Goal: Navigation & Orientation: Understand site structure

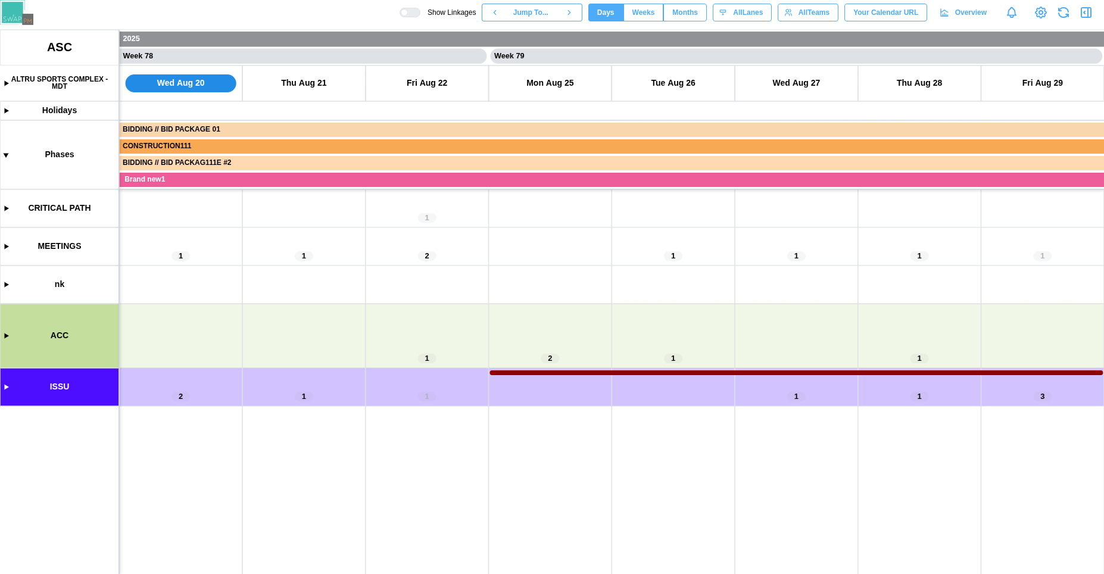
scroll to position [0, 47627]
drag, startPoint x: 262, startPoint y: 306, endPoint x: 451, endPoint y: 299, distance: 188.8
click at [451, 299] on canvas at bounding box center [552, 302] width 1104 height 544
click at [8, 389] on canvas at bounding box center [552, 302] width 1104 height 544
click at [7, 388] on canvas at bounding box center [552, 302] width 1104 height 544
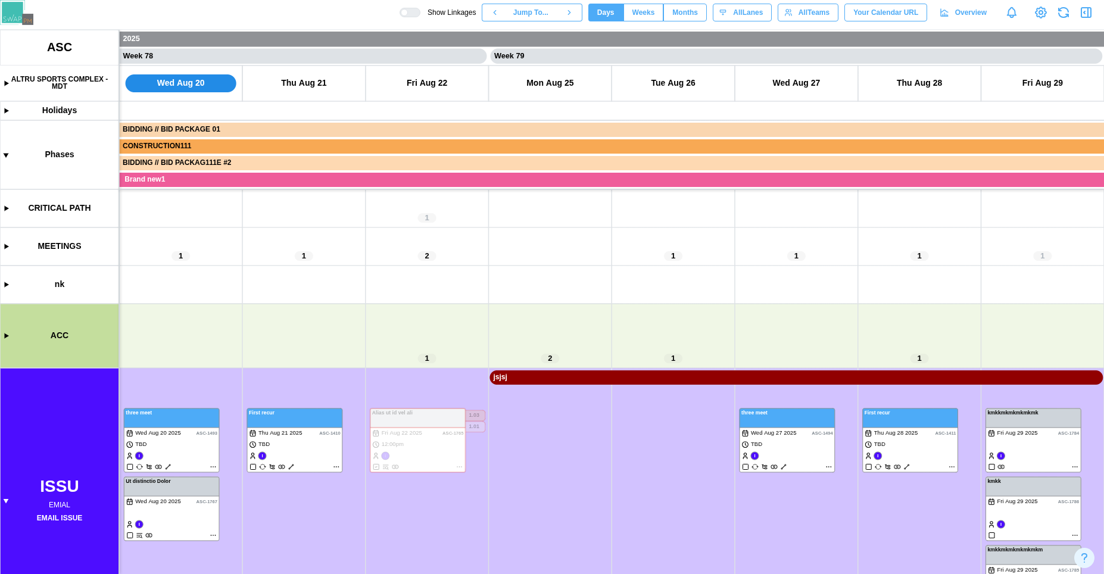
drag, startPoint x: 314, startPoint y: 311, endPoint x: 411, endPoint y: 330, distance: 99.3
click at [336, 290] on canvas at bounding box center [552, 302] width 1104 height 544
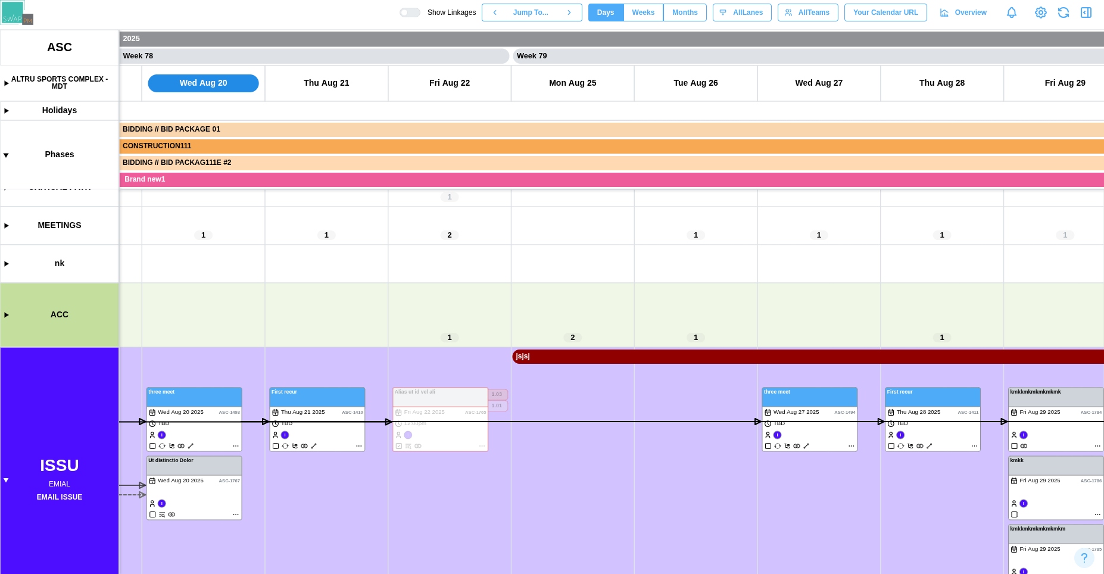
scroll to position [21, 0]
drag, startPoint x: 411, startPoint y: 330, endPoint x: 380, endPoint y: 20, distance: 311.1
click at [451, 313] on canvas at bounding box center [552, 302] width 1104 height 544
click at [408, 11] on div at bounding box center [414, 12] width 12 height 8
click at [401, 11] on div at bounding box center [404, 12] width 7 height 7
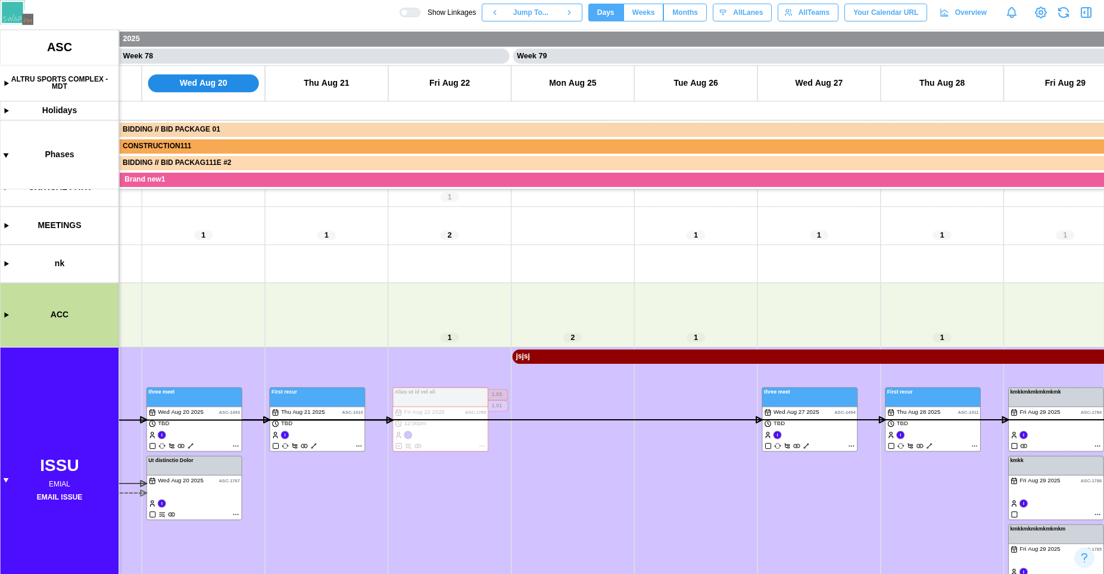
click at [408, 10] on div at bounding box center [414, 12] width 12 height 8
click at [404, 10] on div at bounding box center [404, 12] width 7 height 7
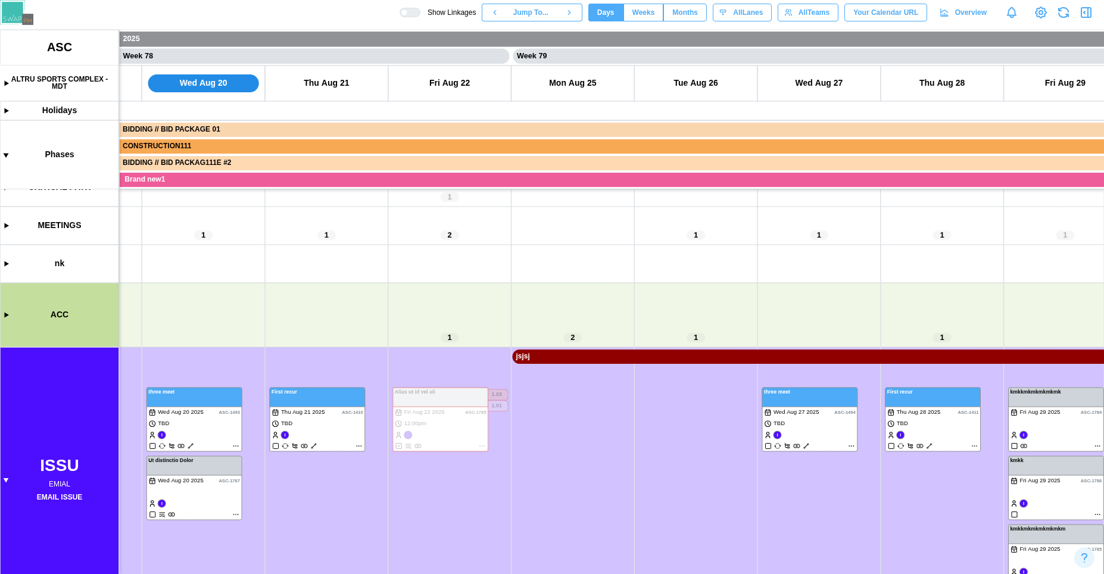
click at [408, 10] on div at bounding box center [414, 12] width 12 height 8
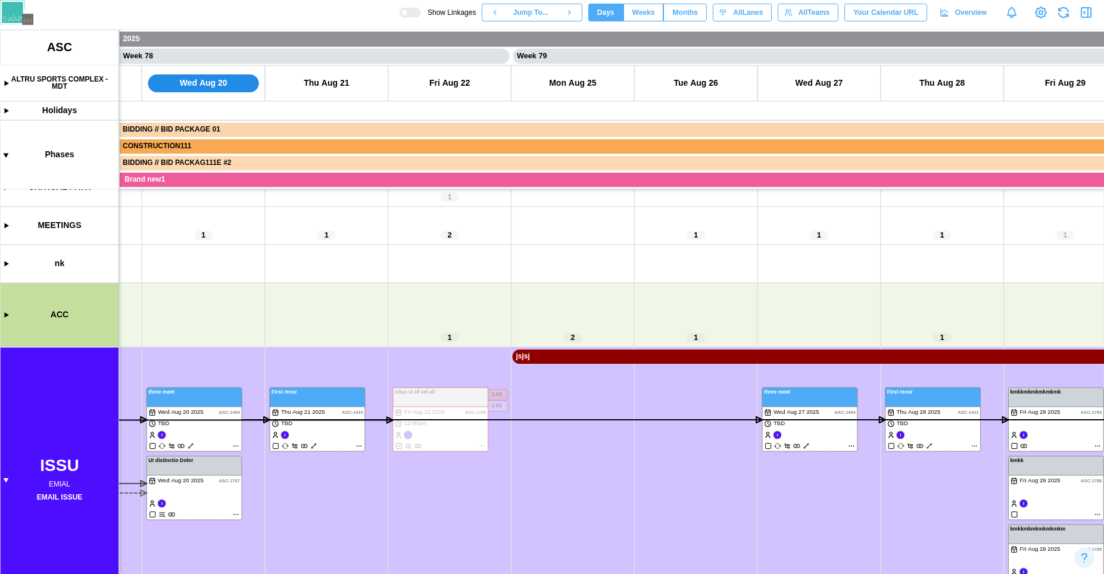
drag, startPoint x: 460, startPoint y: 283, endPoint x: 435, endPoint y: 48, distance: 237.0
click at [492, 262] on canvas at bounding box center [552, 302] width 1104 height 544
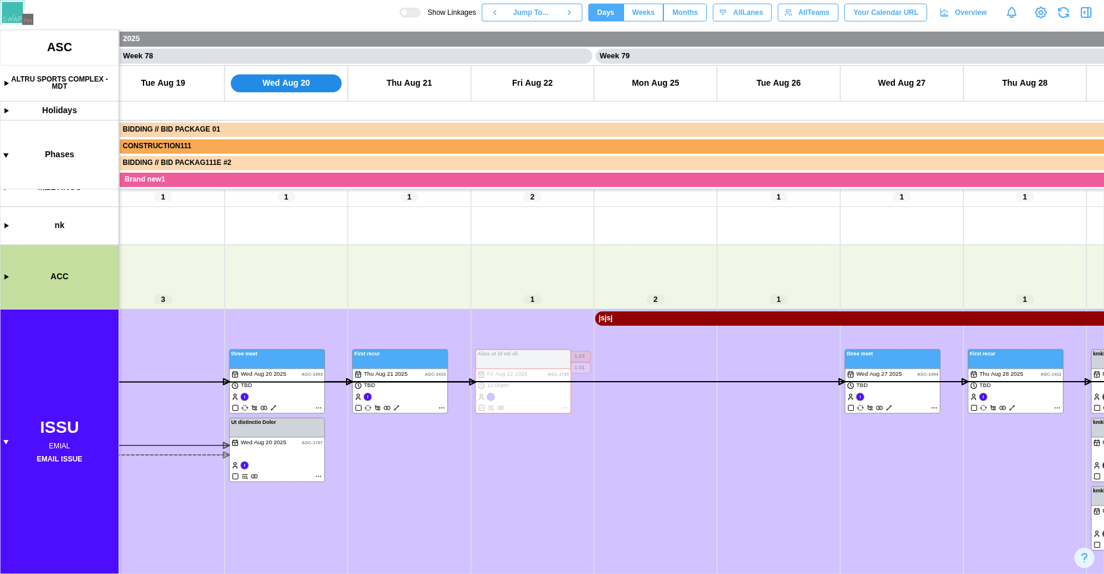
click at [408, 14] on div at bounding box center [414, 12] width 12 height 8
drag, startPoint x: 384, startPoint y: 535, endPoint x: 629, endPoint y: 468, distance: 254.3
click at [629, 468] on canvas at bounding box center [552, 302] width 1104 height 544
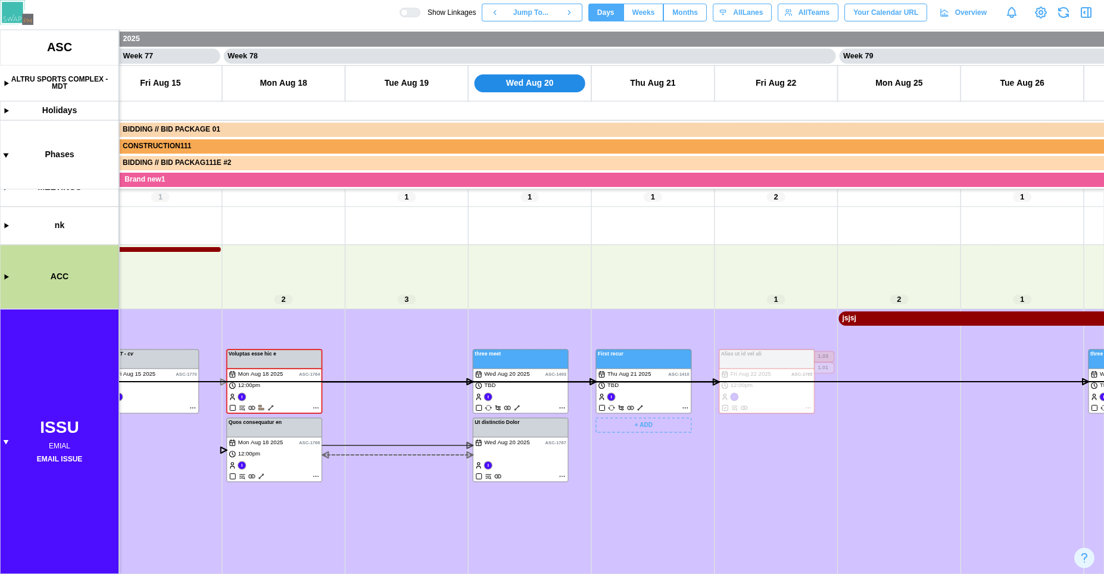
scroll to position [0, 47278]
drag, startPoint x: 440, startPoint y: 542, endPoint x: 477, endPoint y: 507, distance: 51.0
click at [477, 507] on canvas at bounding box center [552, 302] width 1104 height 544
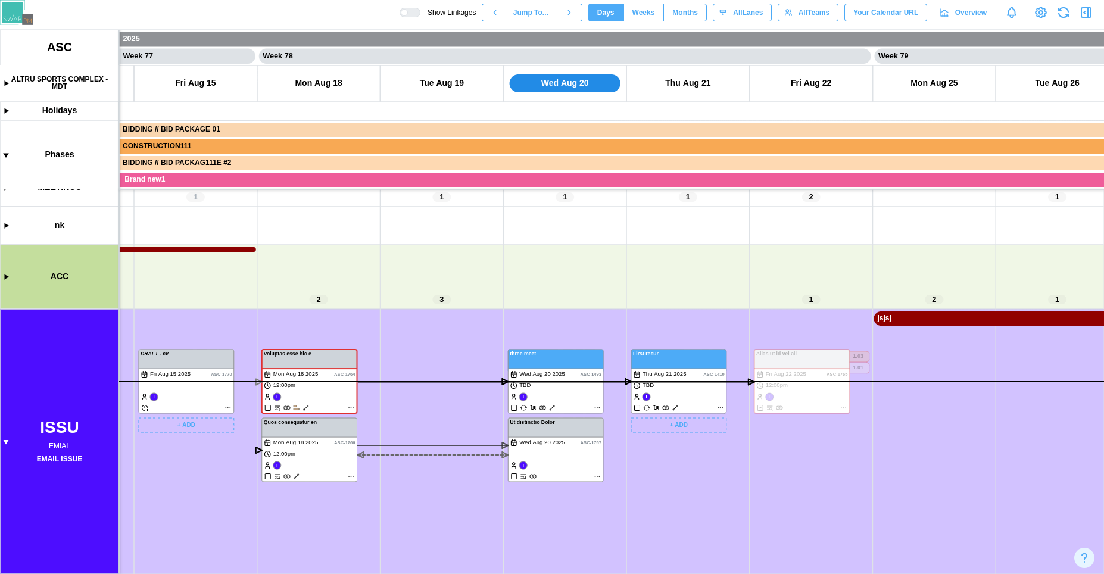
click at [218, 396] on canvas at bounding box center [552, 302] width 1104 height 544
click at [315, 446] on canvas at bounding box center [552, 302] width 1104 height 544
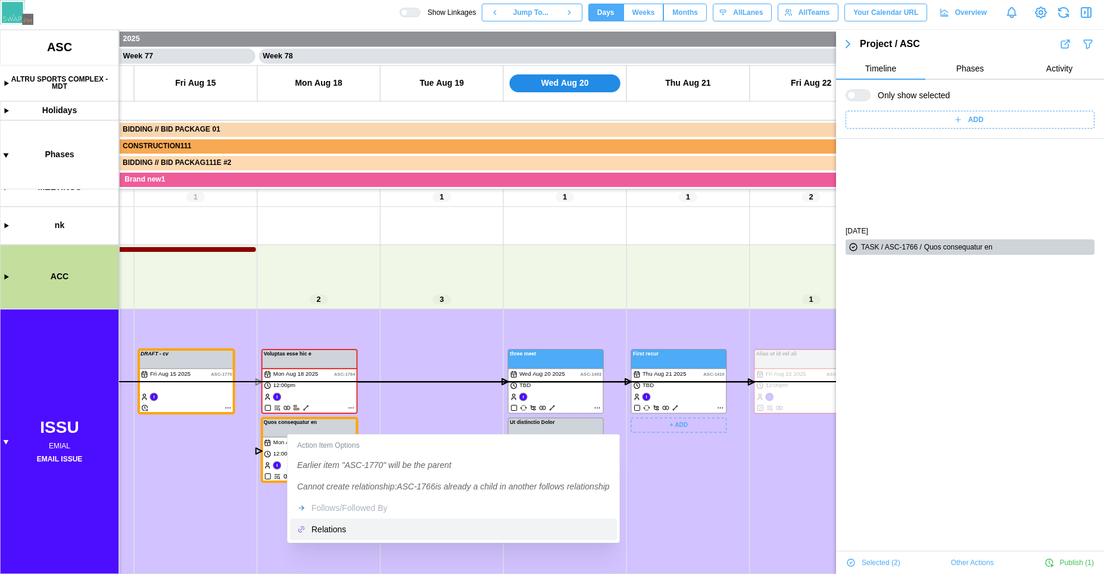
click at [343, 530] on div "Relations" at bounding box center [460, 529] width 298 height 10
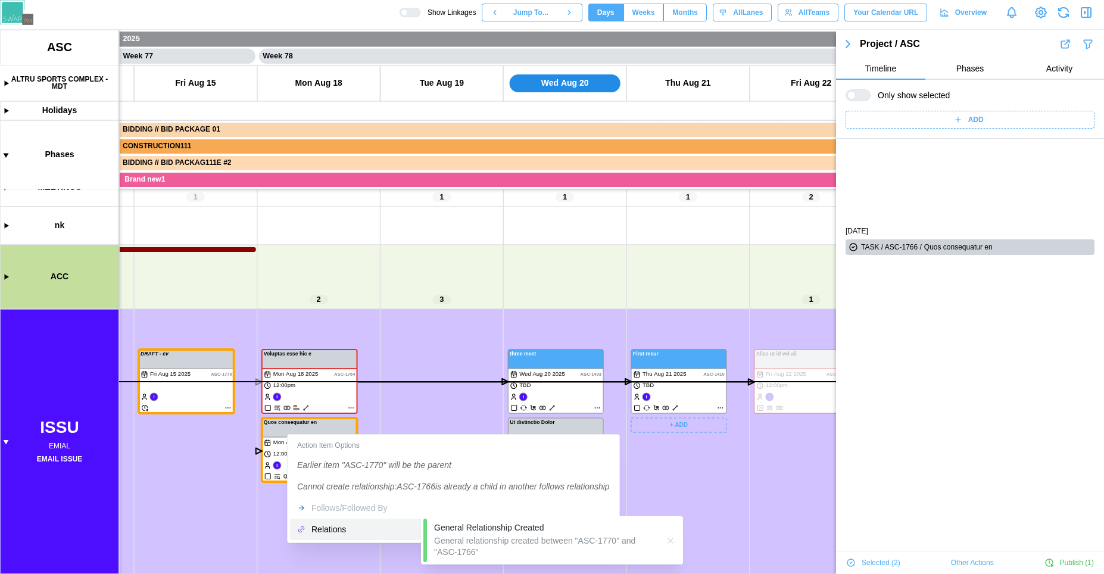
scroll to position [101, 0]
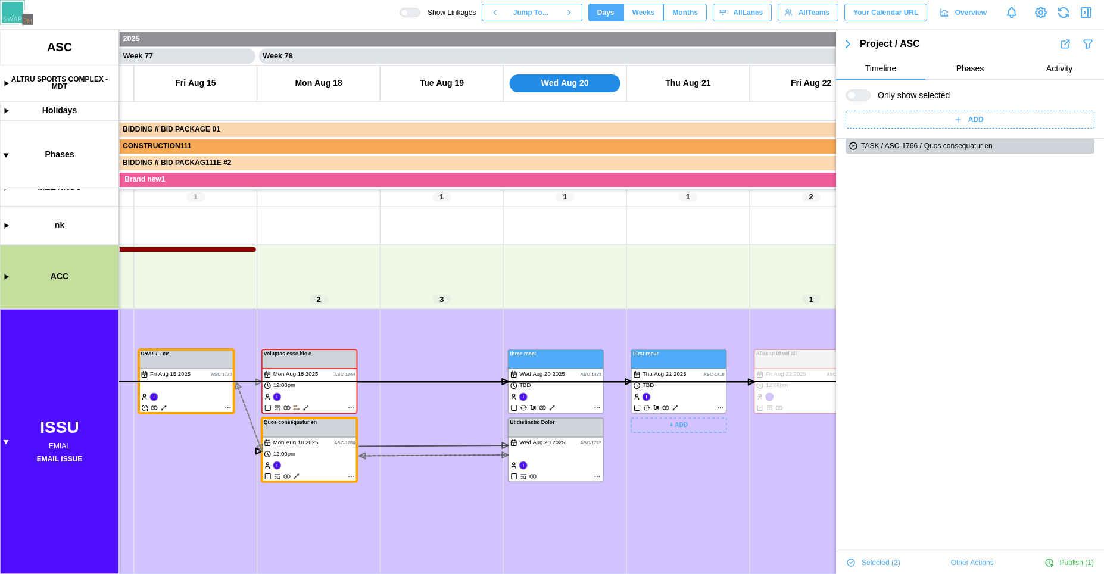
click at [1084, 15] on icon "button" at bounding box center [1086, 12] width 14 height 14
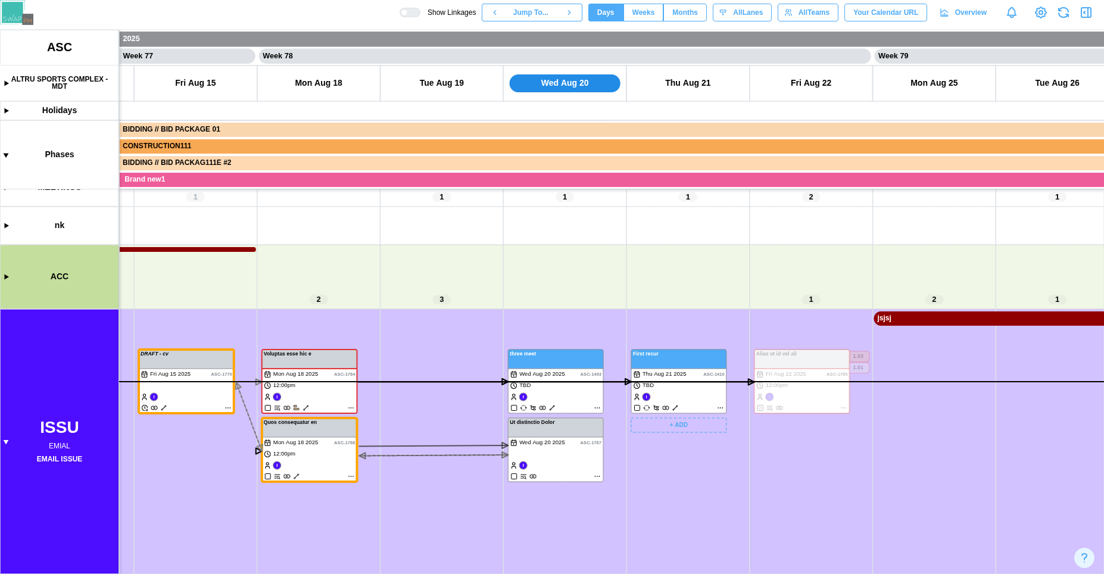
scroll to position [0, 0]
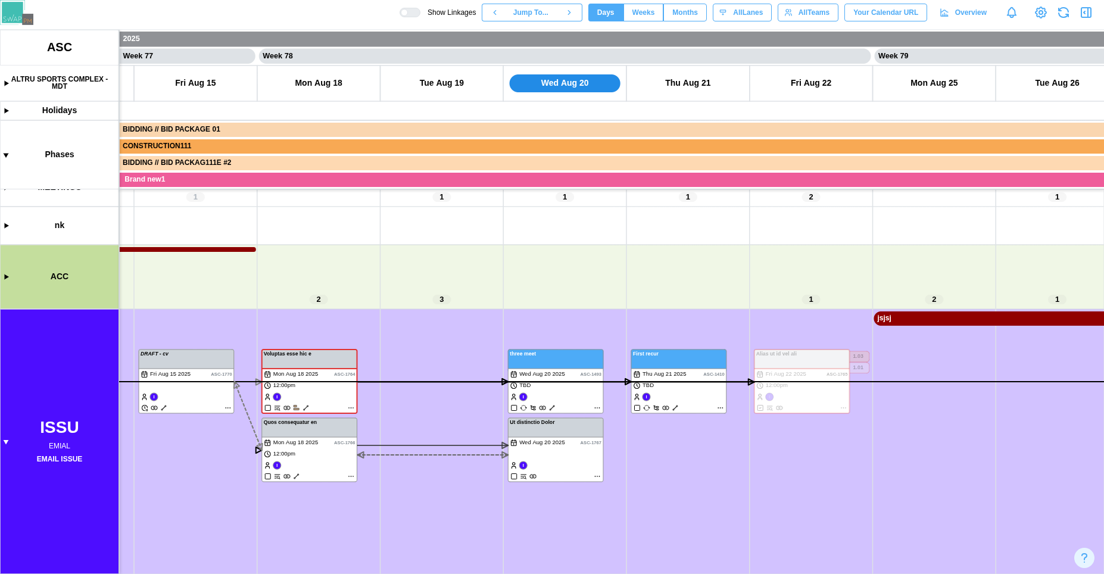
drag, startPoint x: 685, startPoint y: 337, endPoint x: 780, endPoint y: 263, distance: 120.9
click at [780, 263] on canvas at bounding box center [552, 302] width 1104 height 544
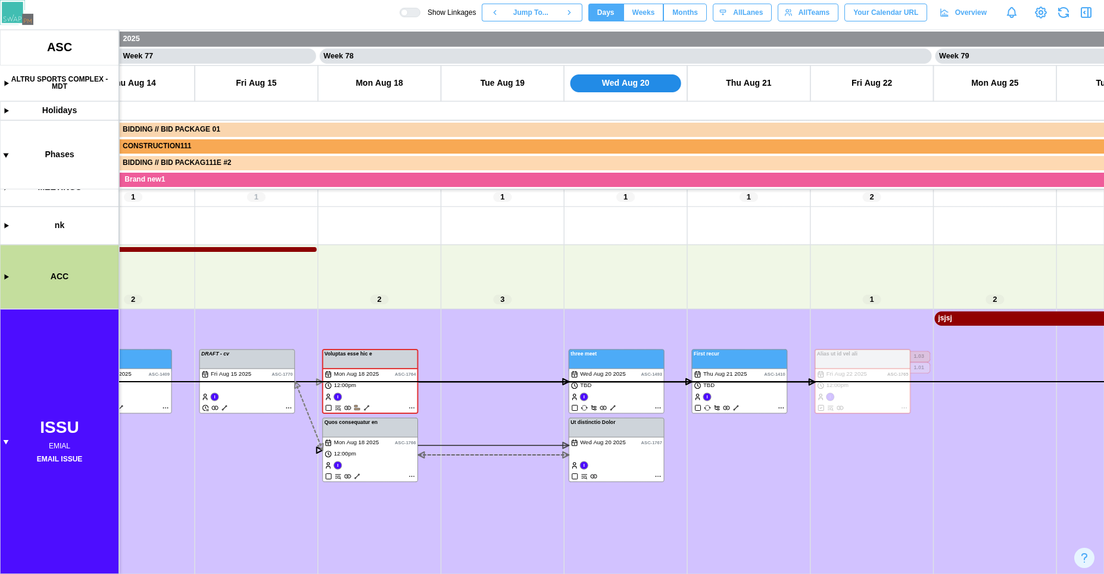
drag, startPoint x: 771, startPoint y: 268, endPoint x: 718, endPoint y: 271, distance: 52.4
click at [568, 308] on canvas at bounding box center [552, 302] width 1104 height 544
click at [543, 321] on canvas at bounding box center [552, 302] width 1104 height 544
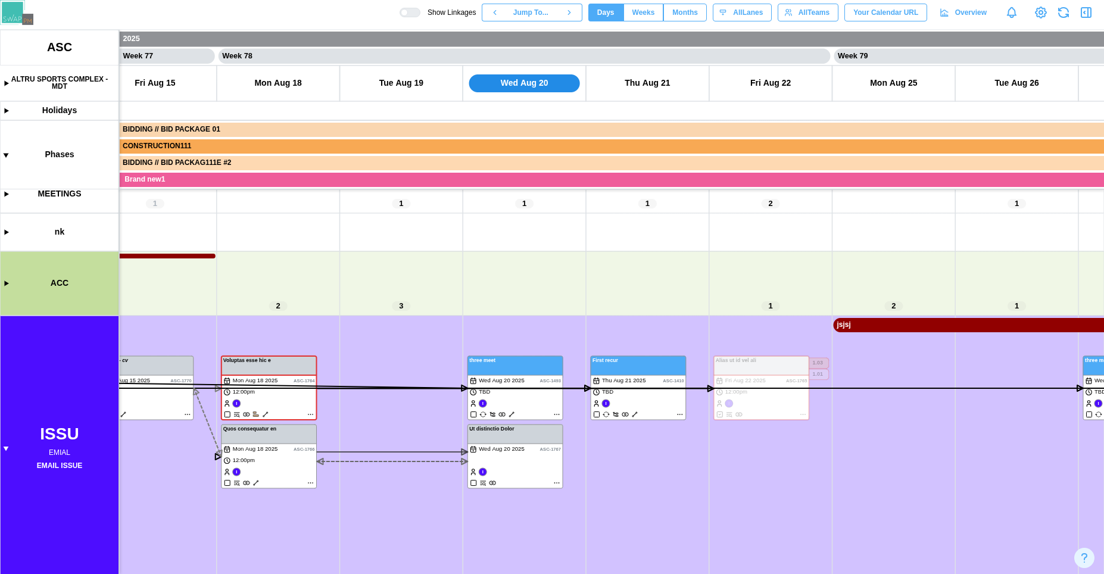
drag, startPoint x: 718, startPoint y: 271, endPoint x: 586, endPoint y: 283, distance: 133.3
click at [595, 309] on canvas at bounding box center [552, 302] width 1104 height 544
click at [677, 13] on span "Months" at bounding box center [685, 12] width 26 height 17
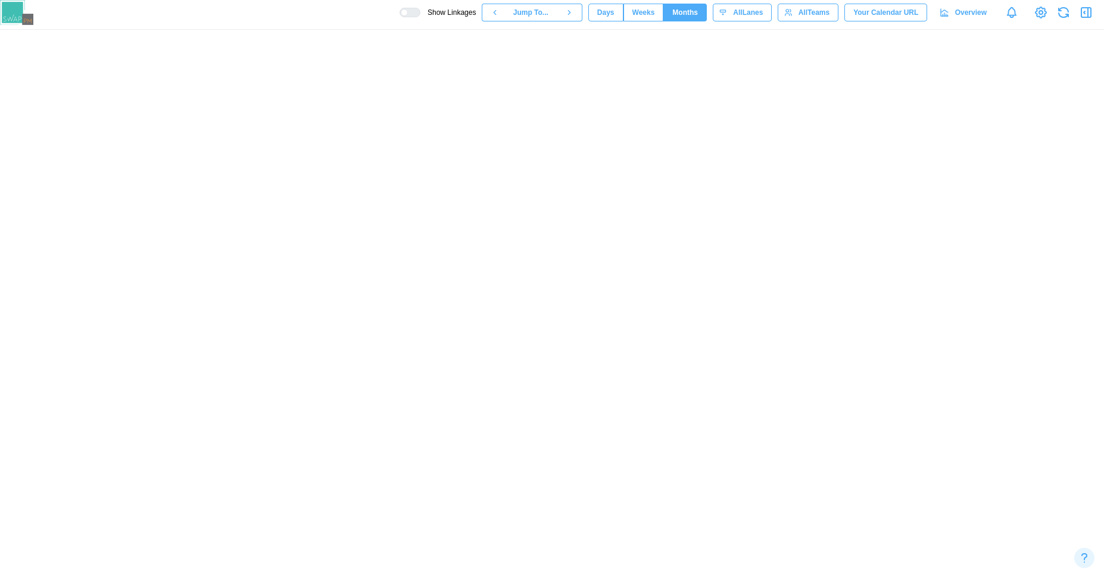
scroll to position [0, 4565]
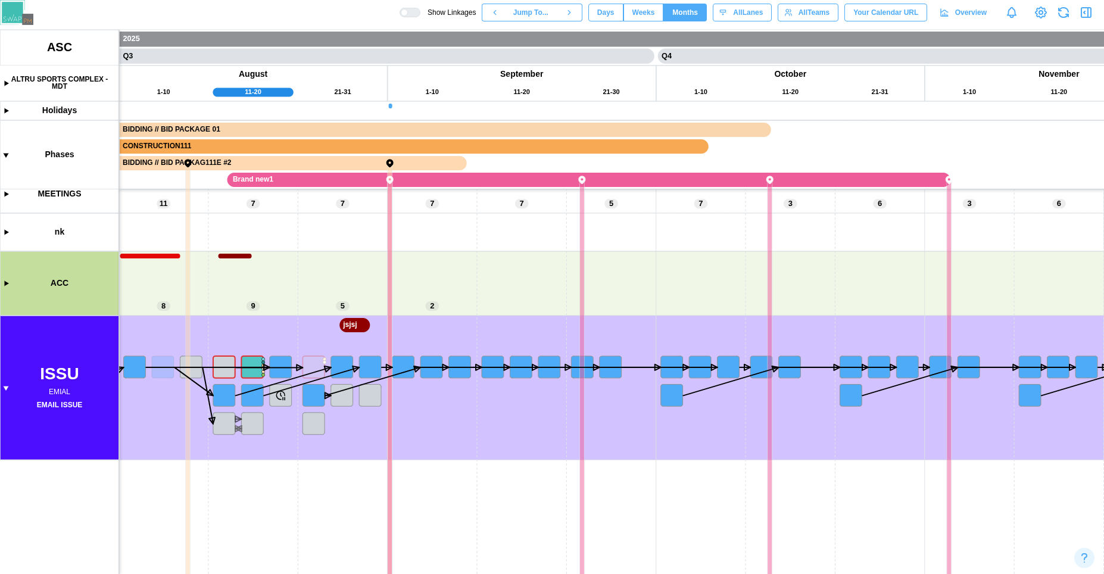
drag, startPoint x: 490, startPoint y: 307, endPoint x: 736, endPoint y: 251, distance: 252.1
click at [736, 251] on canvas at bounding box center [552, 302] width 1104 height 544
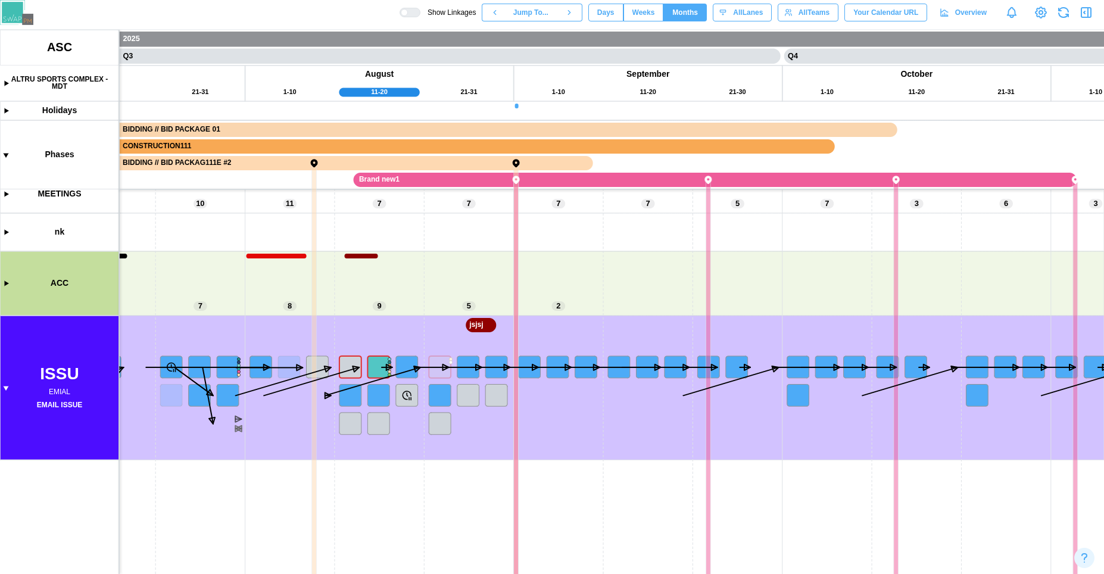
scroll to position [0, 4322]
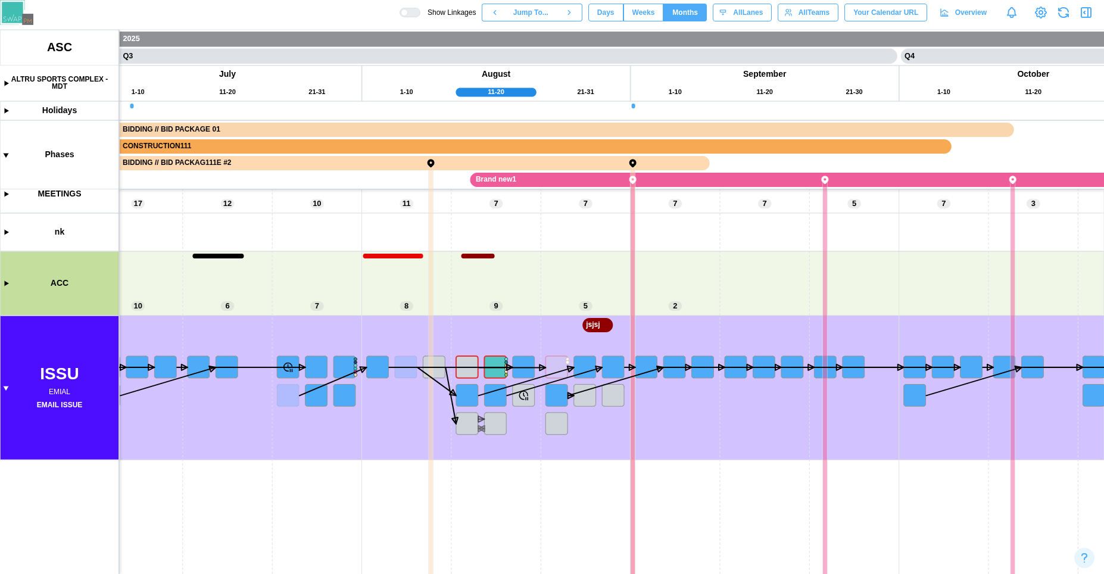
drag, startPoint x: 476, startPoint y: 486, endPoint x: 548, endPoint y: 461, distance: 76.0
click at [548, 461] on canvas at bounding box center [552, 302] width 1104 height 544
drag, startPoint x: 469, startPoint y: 501, endPoint x: 611, endPoint y: 474, distance: 144.2
click at [611, 474] on canvas at bounding box center [552, 302] width 1104 height 544
drag, startPoint x: 514, startPoint y: 506, endPoint x: 743, endPoint y: 480, distance: 230.6
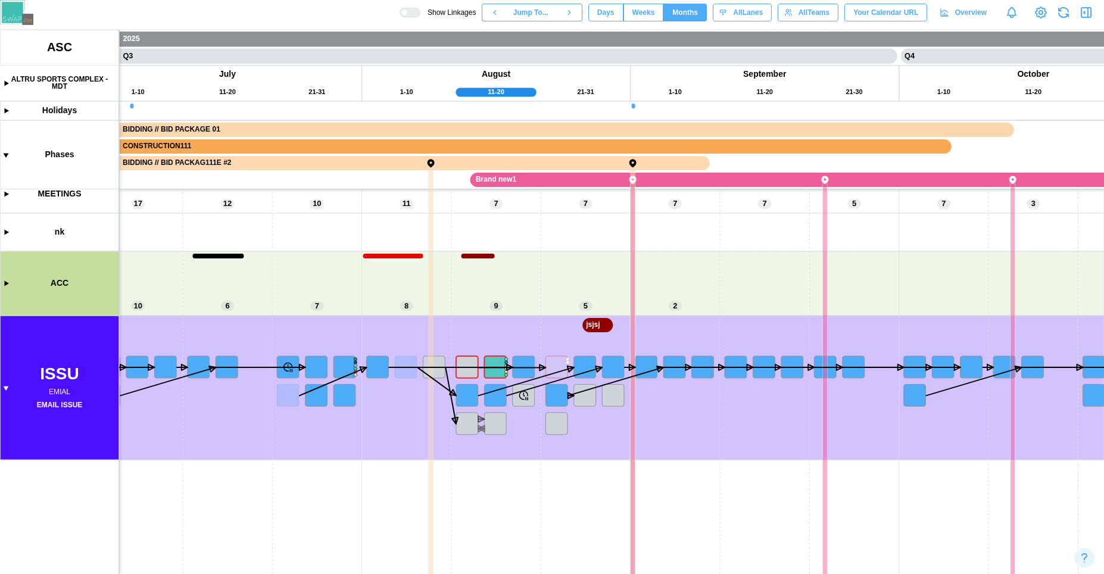
click at [695, 487] on canvas at bounding box center [552, 302] width 1104 height 544
drag, startPoint x: 743, startPoint y: 480, endPoint x: 580, endPoint y: 473, distance: 163.3
click at [584, 482] on canvas at bounding box center [552, 302] width 1104 height 544
drag, startPoint x: 535, startPoint y: 489, endPoint x: 552, endPoint y: 451, distance: 42.1
click at [551, 452] on canvas at bounding box center [552, 302] width 1104 height 544
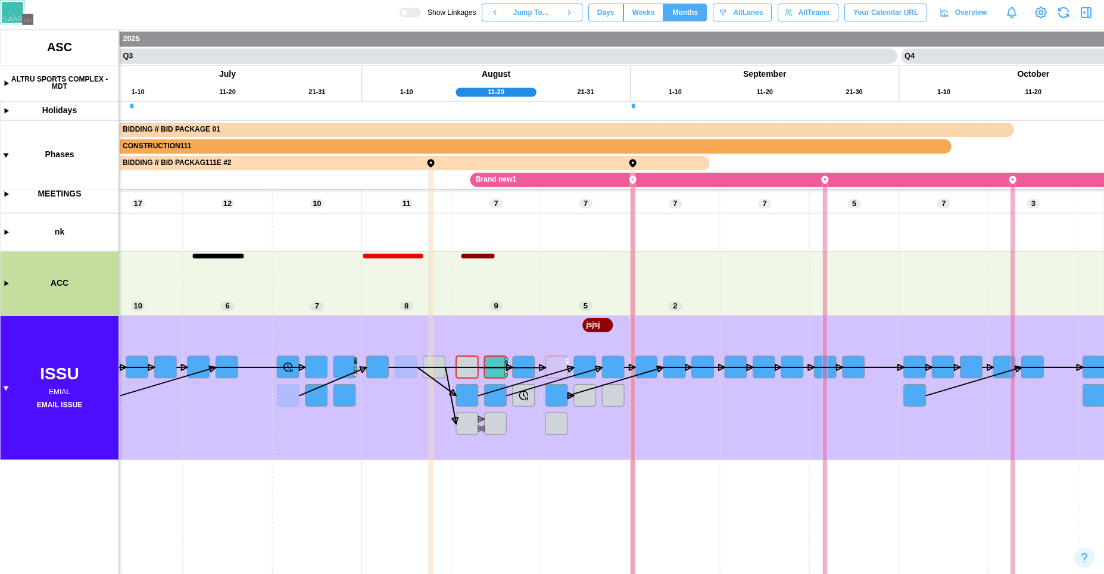
drag, startPoint x: 363, startPoint y: 467, endPoint x: 376, endPoint y: 450, distance: 21.2
click at [374, 452] on canvas at bounding box center [552, 302] width 1104 height 544
drag, startPoint x: 240, startPoint y: 501, endPoint x: 522, endPoint y: 486, distance: 281.9
click at [522, 487] on canvas at bounding box center [552, 302] width 1104 height 544
